Goal: Find specific page/section: Find specific page/section

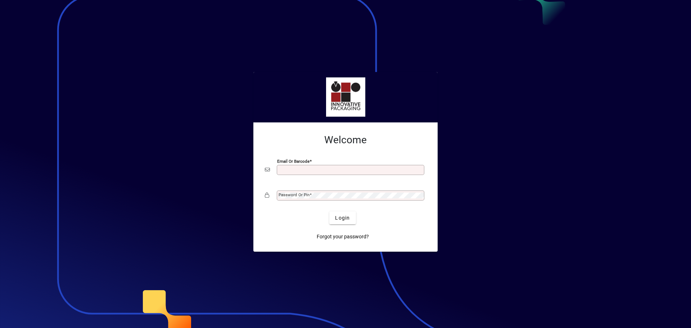
click at [294, 168] on input "Email or Barcode" at bounding box center [351, 170] width 145 height 6
type input "**********"
click at [302, 194] on mat-label "Password or Pin" at bounding box center [294, 194] width 31 height 5
click at [353, 223] on span "submit" at bounding box center [342, 217] width 26 height 17
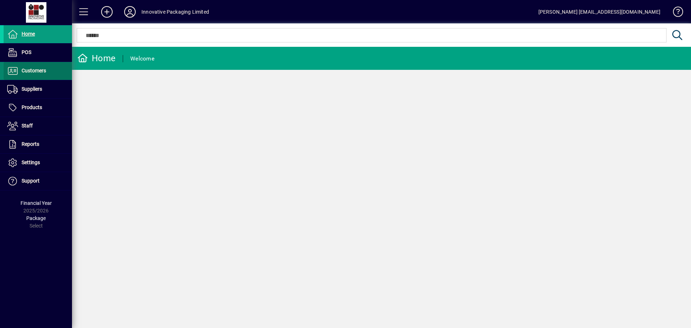
click at [40, 76] on span at bounding box center [38, 70] width 68 height 17
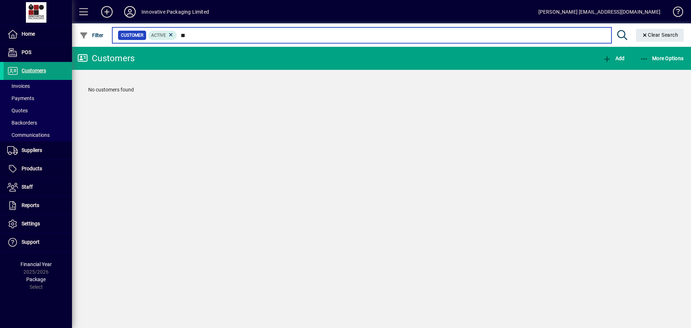
type input "*"
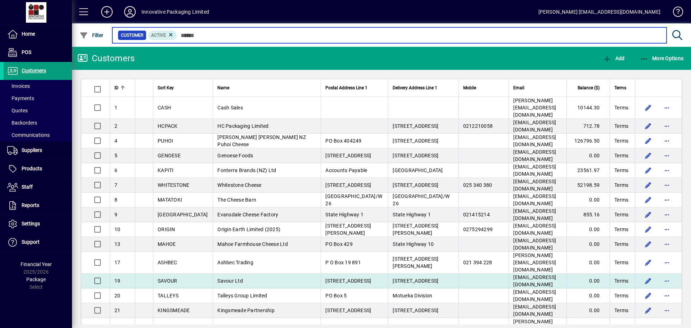
scroll to position [36, 0]
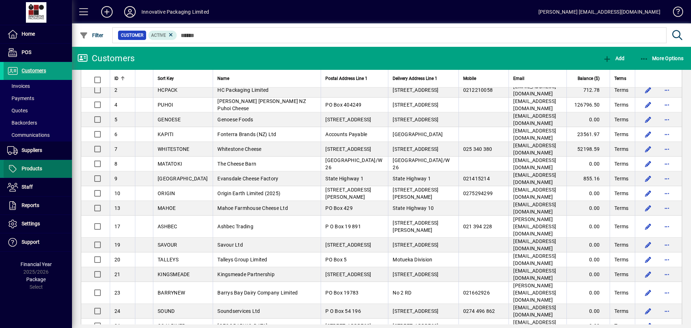
click at [37, 167] on span "Products" at bounding box center [32, 169] width 21 height 6
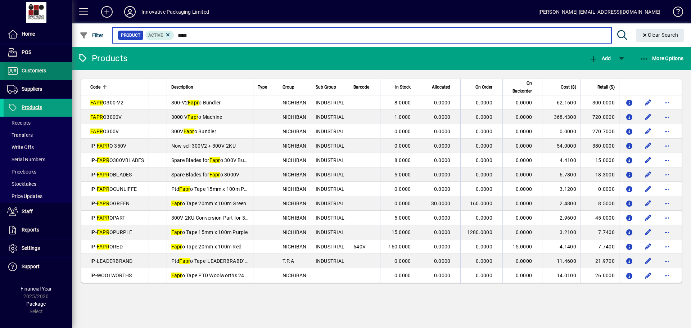
type input "****"
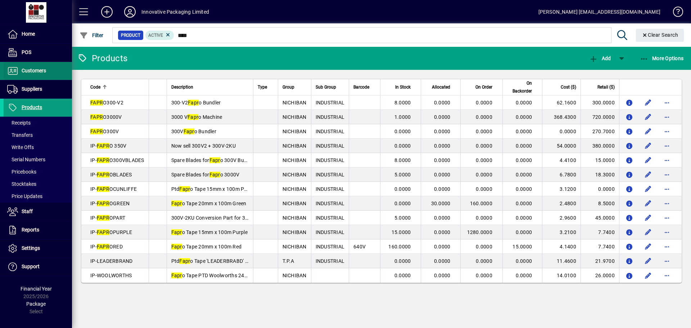
click at [35, 70] on span "Customers" at bounding box center [34, 71] width 24 height 6
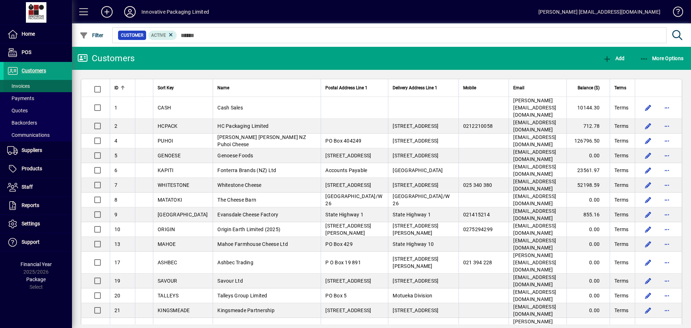
click at [22, 86] on span "Invoices" at bounding box center [18, 86] width 23 height 6
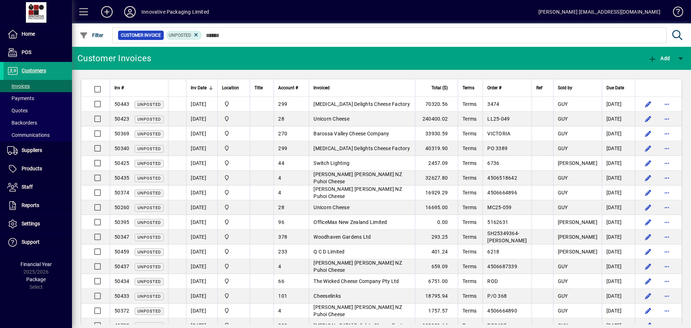
click at [210, 87] on div at bounding box center [210, 88] width 1 height 4
